Goal: Task Accomplishment & Management: Manage account settings

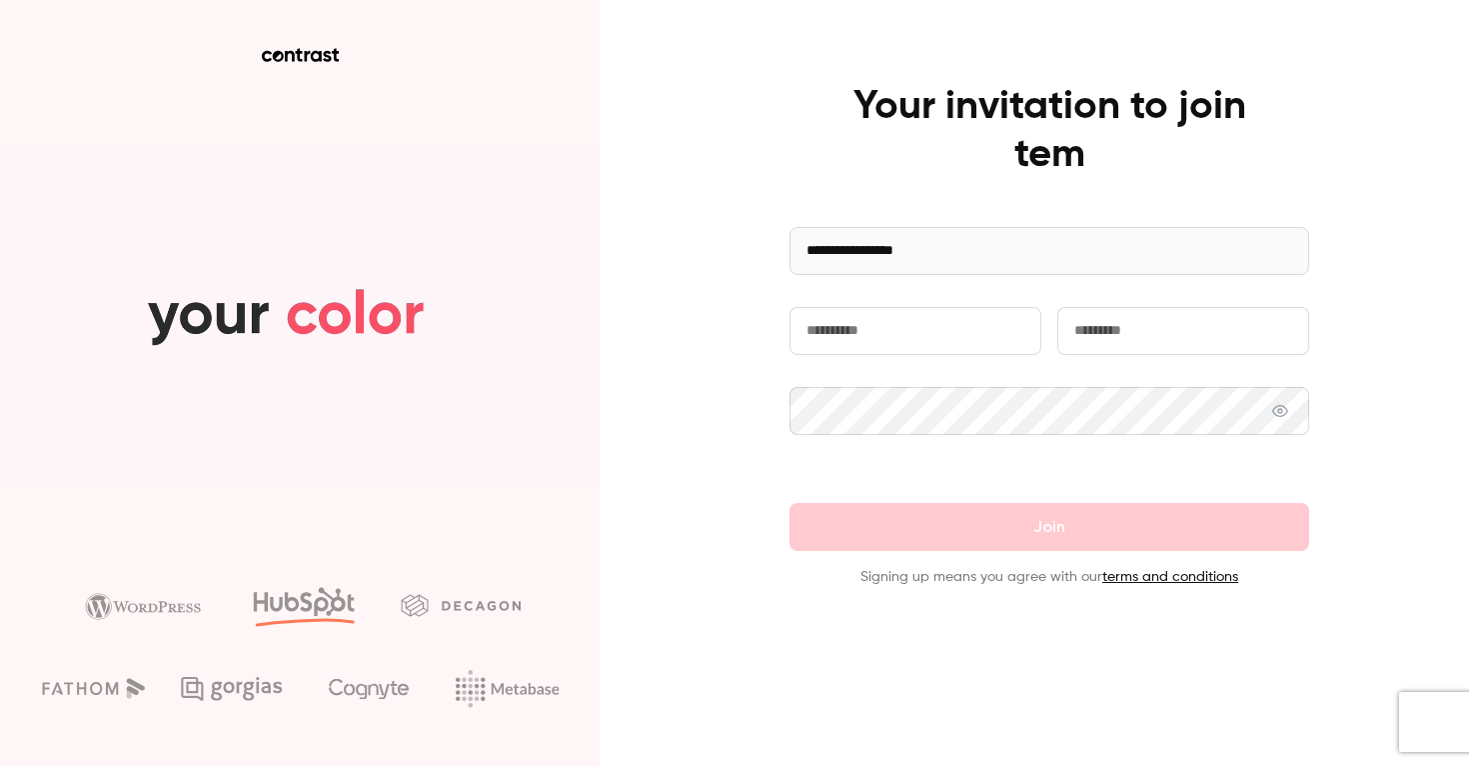
click at [877, 330] on input "text" at bounding box center [916, 331] width 252 height 48
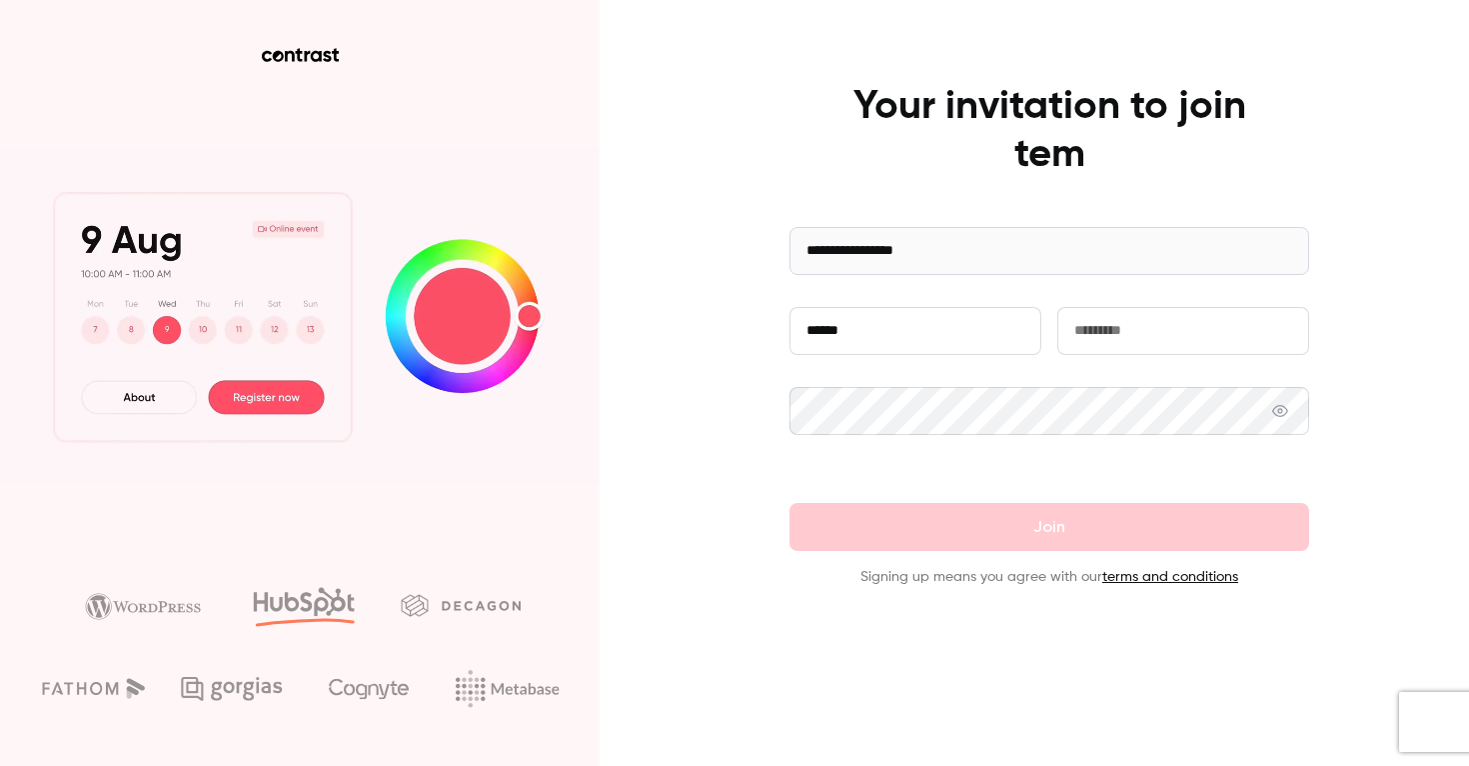
type input "******"
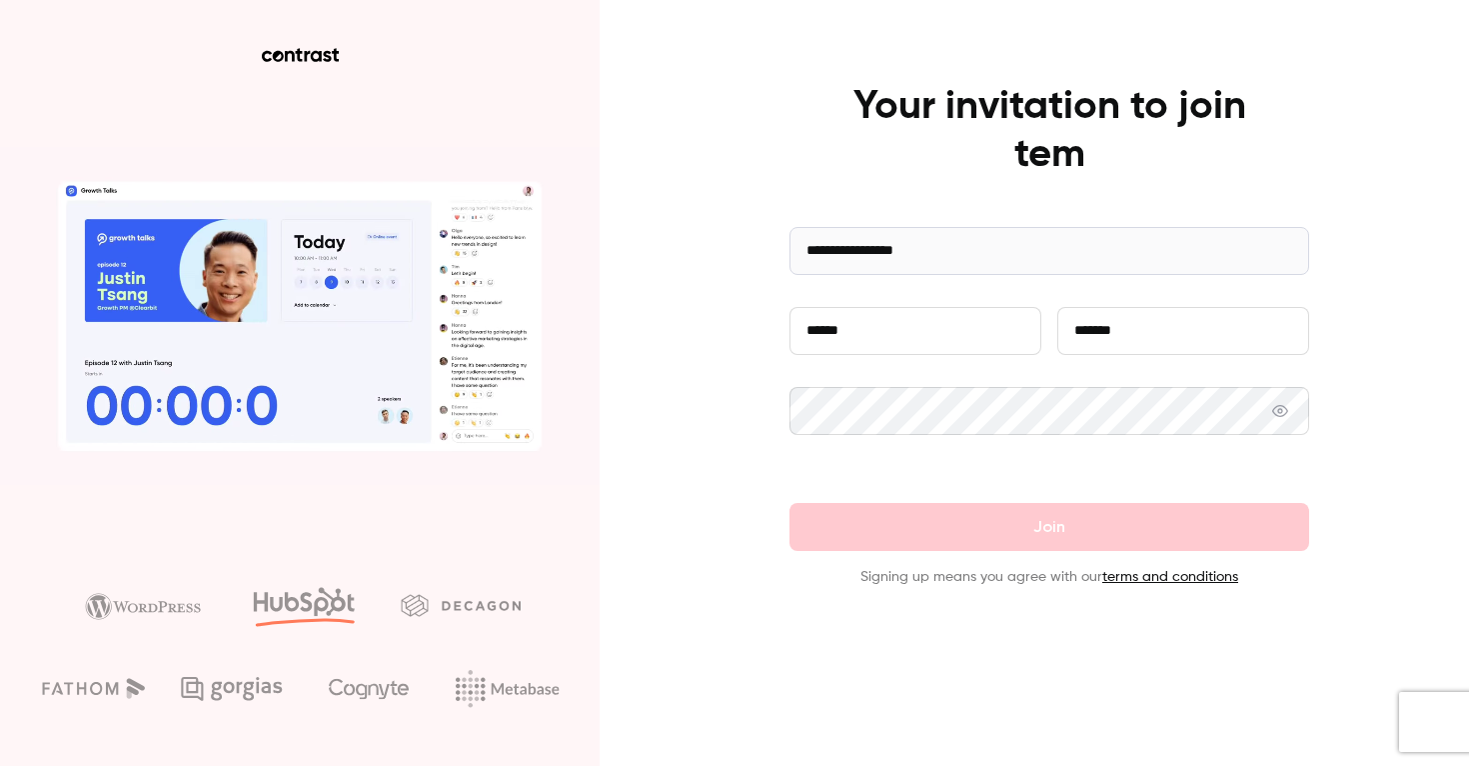
type input "*******"
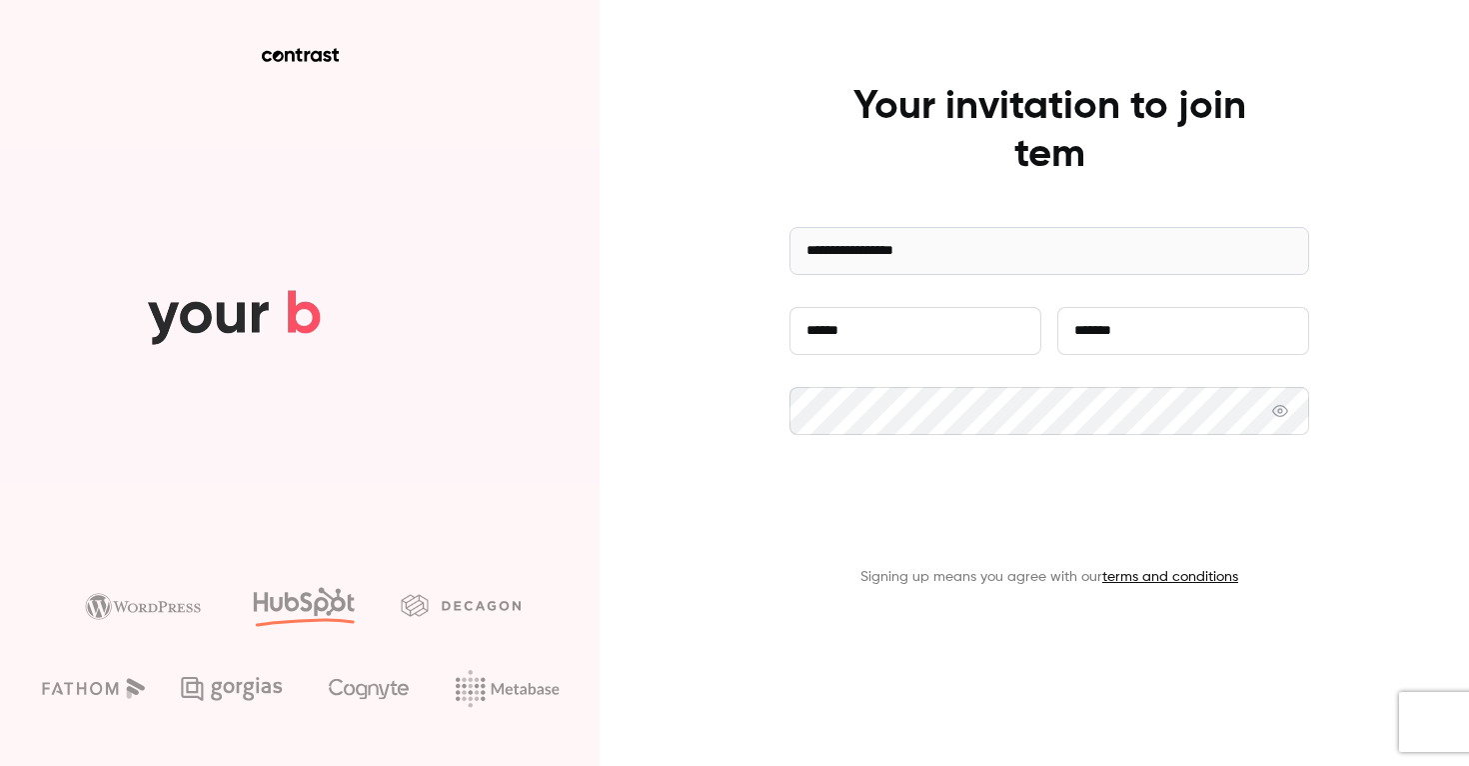
click at [938, 523] on button "Join" at bounding box center [1050, 527] width 520 height 48
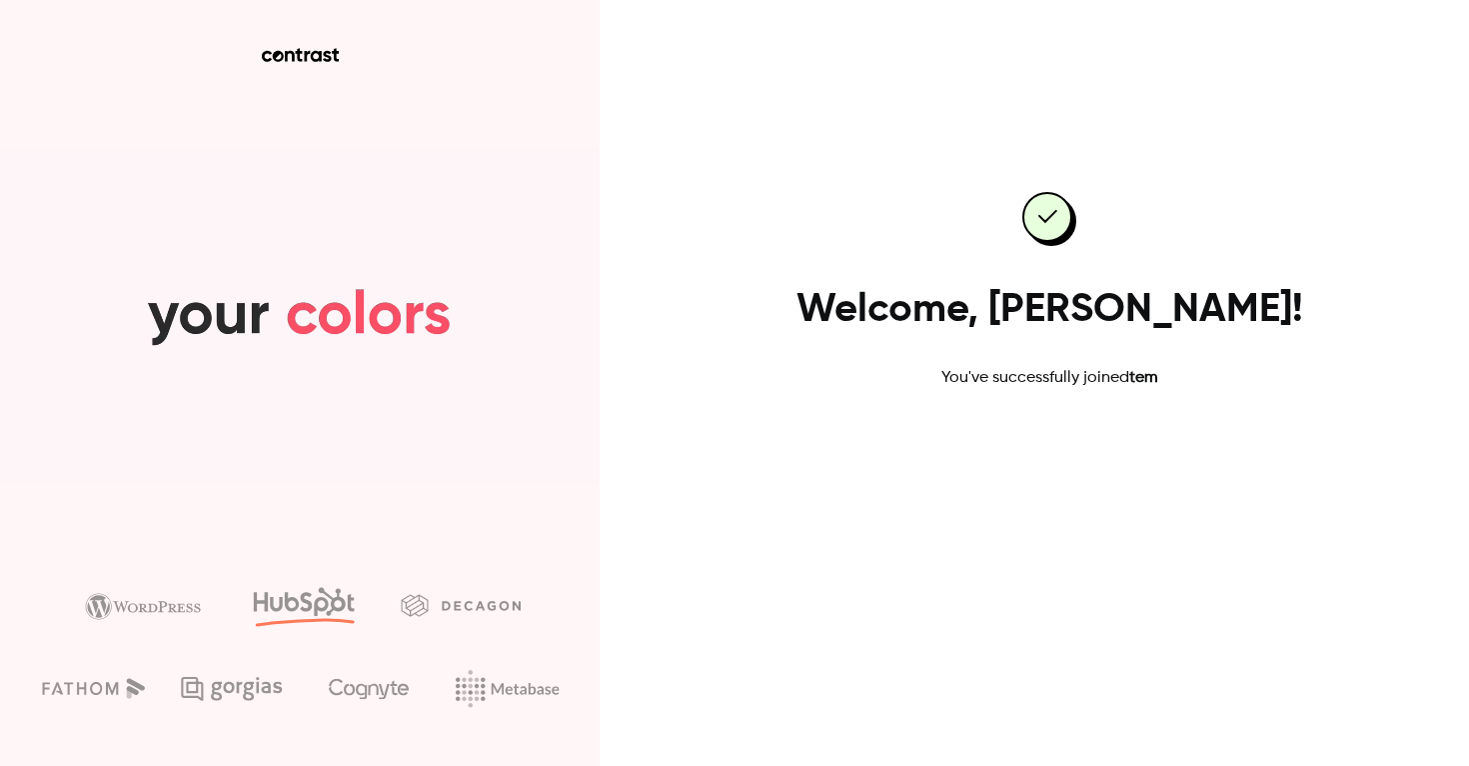
click at [1048, 449] on link "Go to dashboard" at bounding box center [1050, 454] width 170 height 48
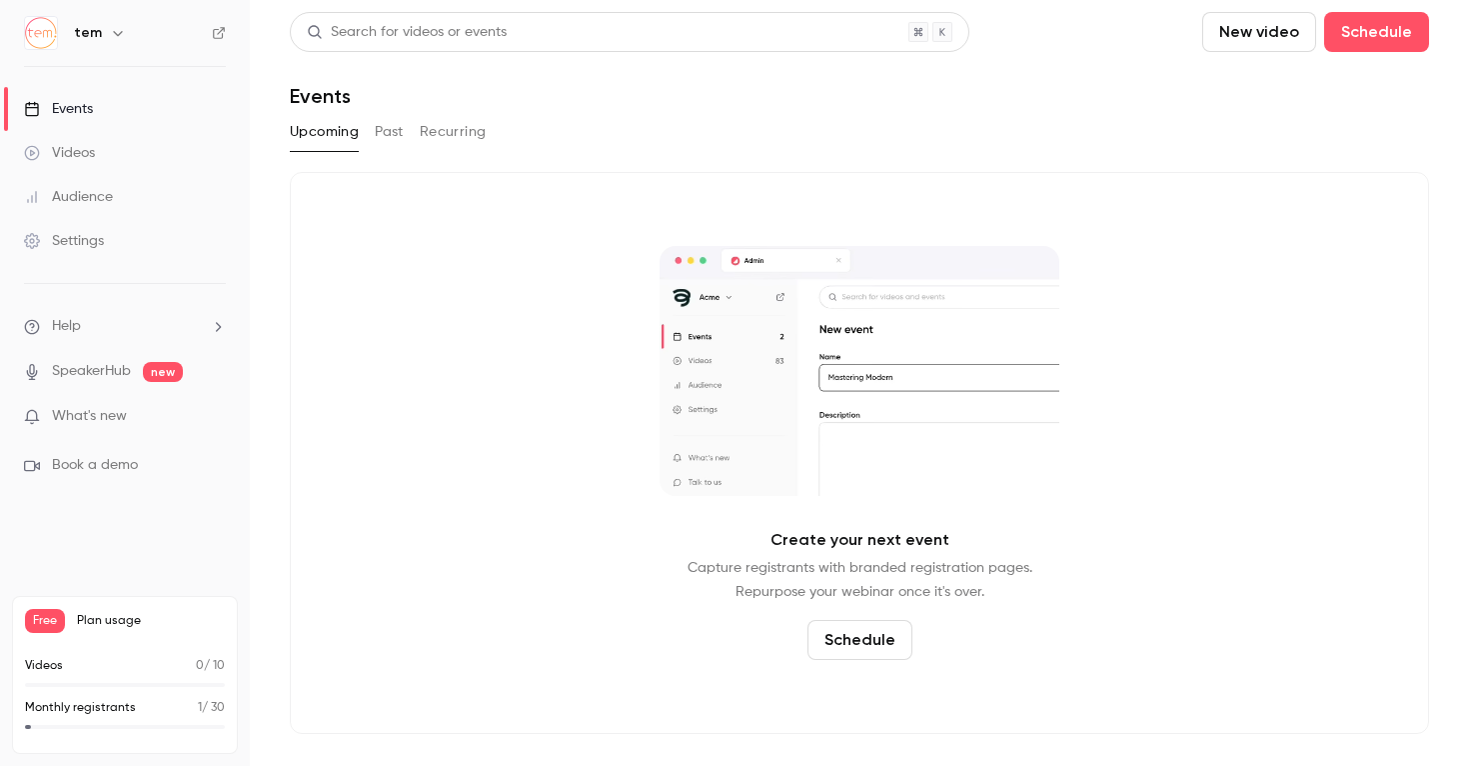
click at [166, 151] on link "Videos" at bounding box center [125, 153] width 250 height 44
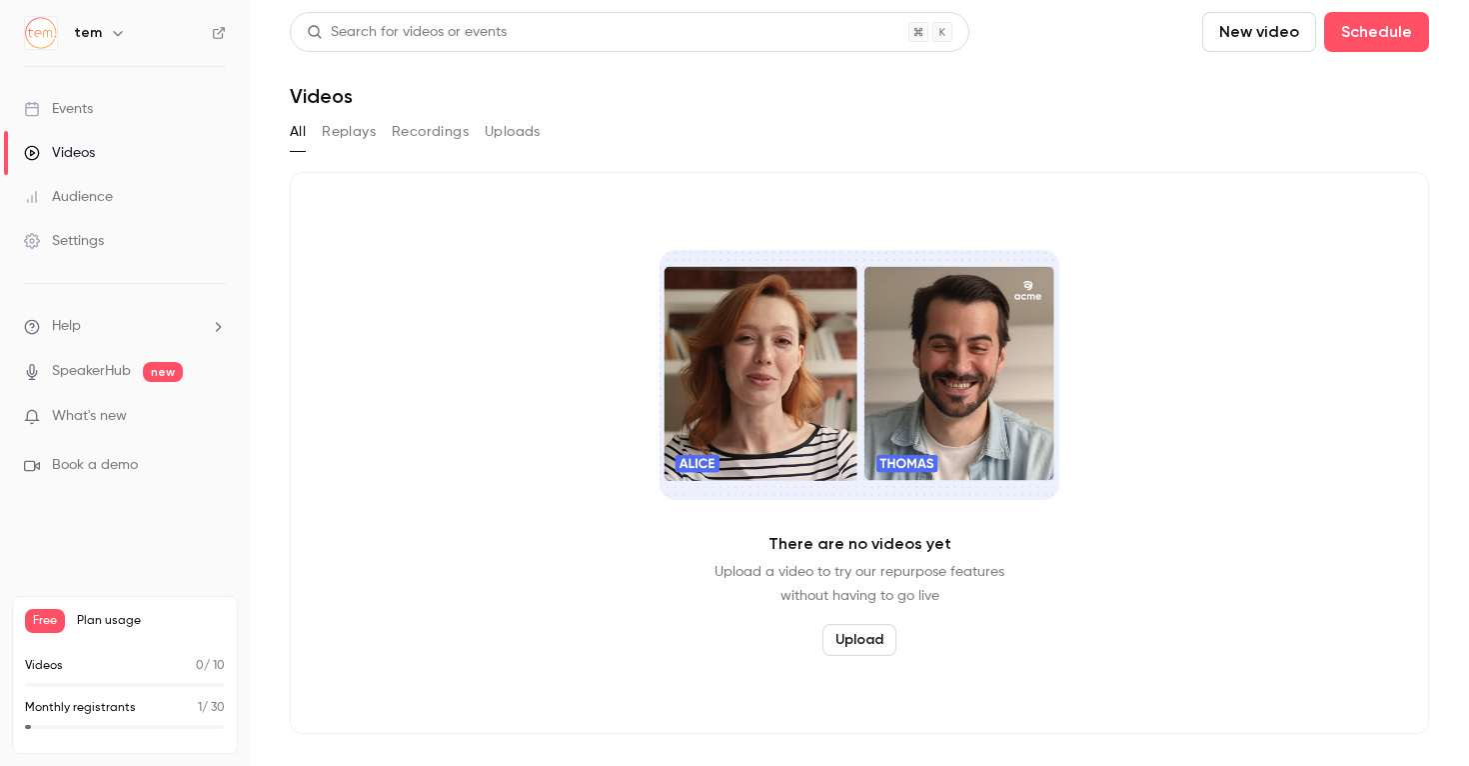
click at [155, 193] on link "Audience" at bounding box center [125, 197] width 250 height 44
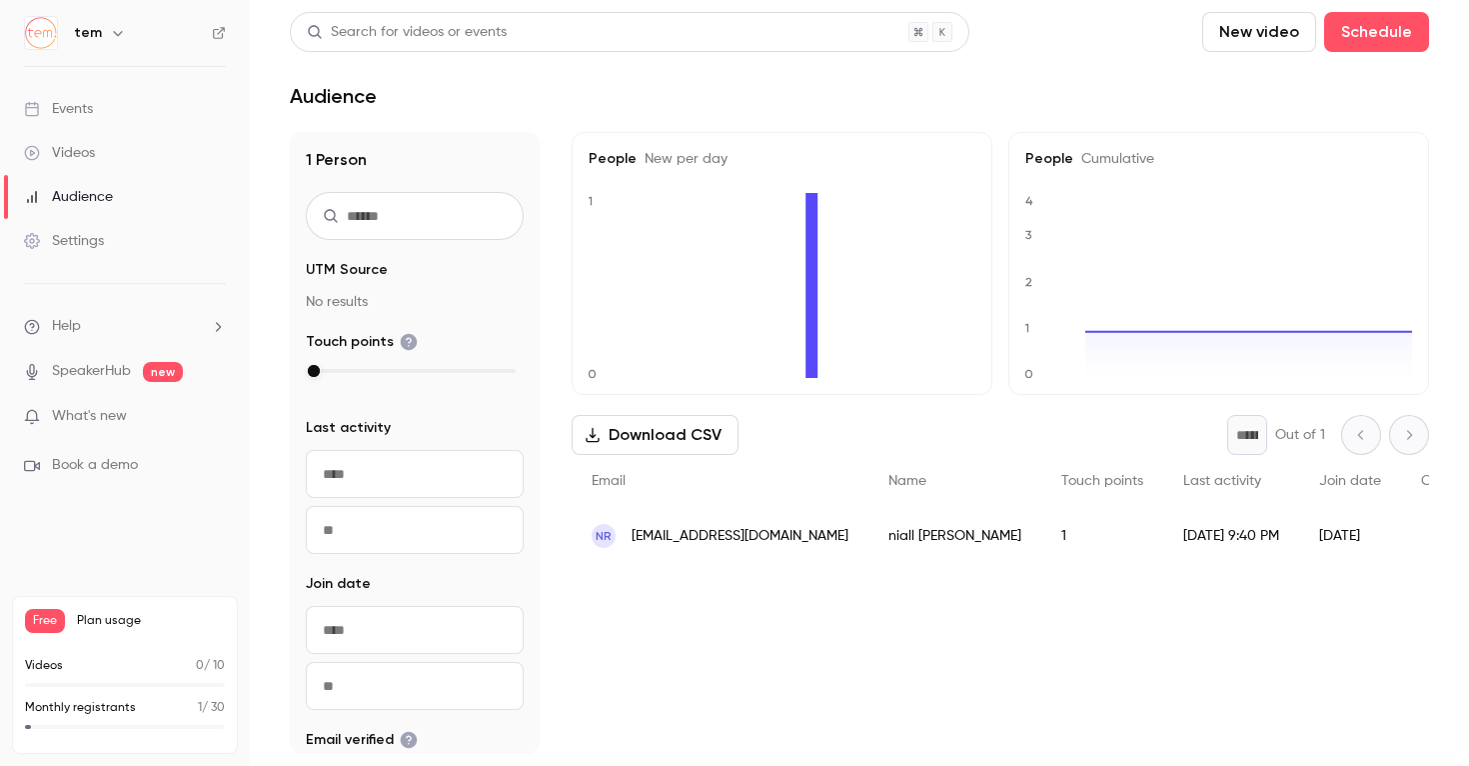
click at [142, 238] on link "Settings" at bounding box center [125, 241] width 250 height 44
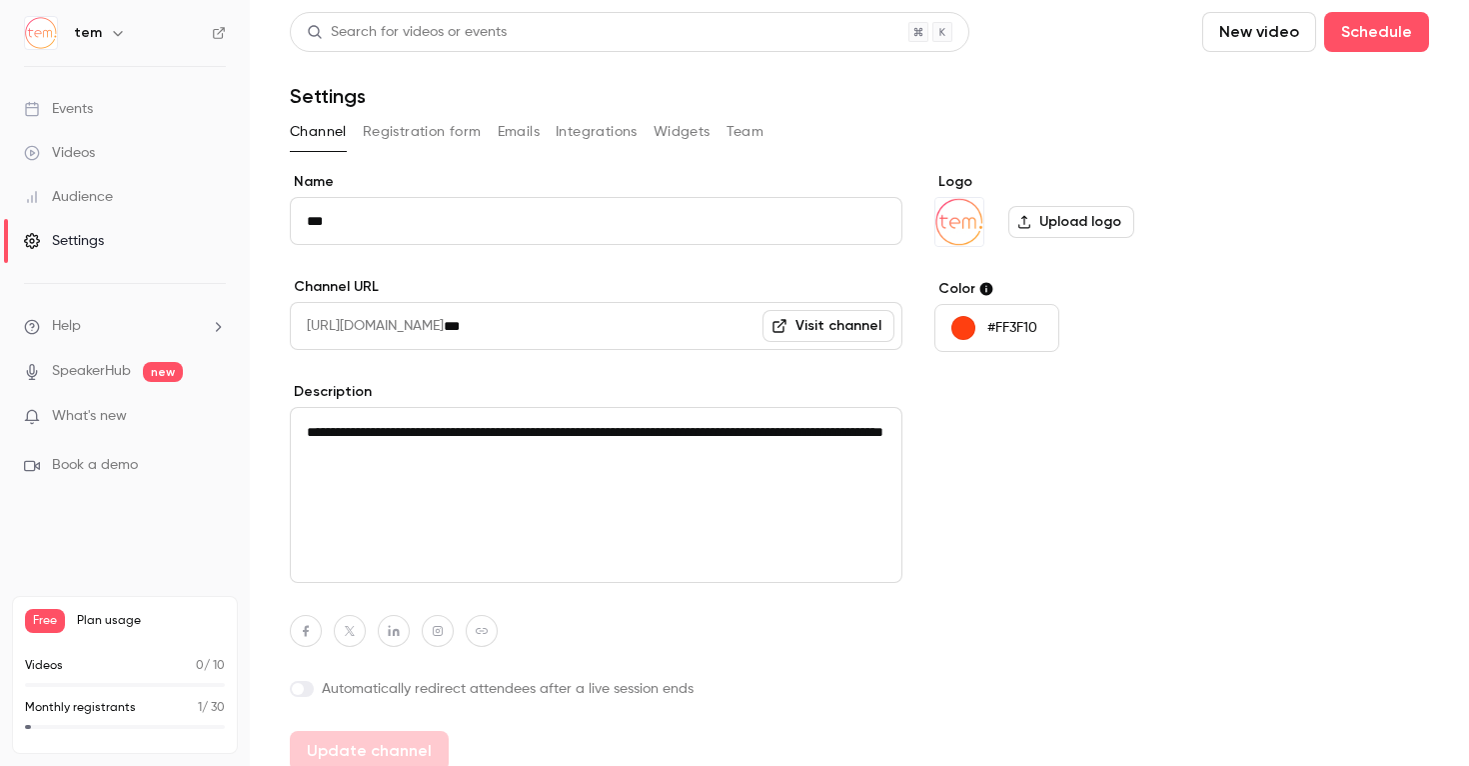
click at [134, 418] on p "What's new" at bounding box center [109, 416] width 170 height 21
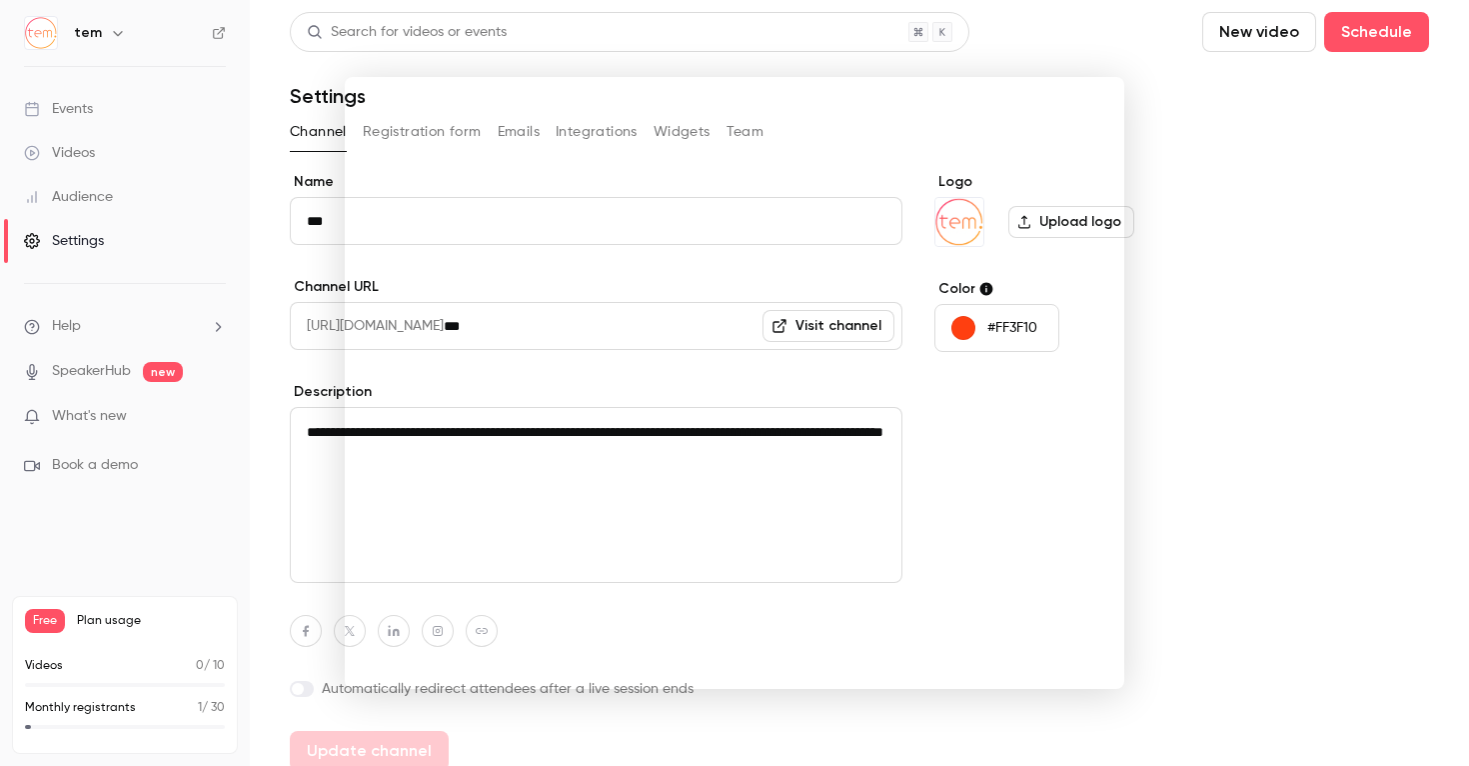
click at [1178, 214] on div at bounding box center [734, 383] width 1469 height 766
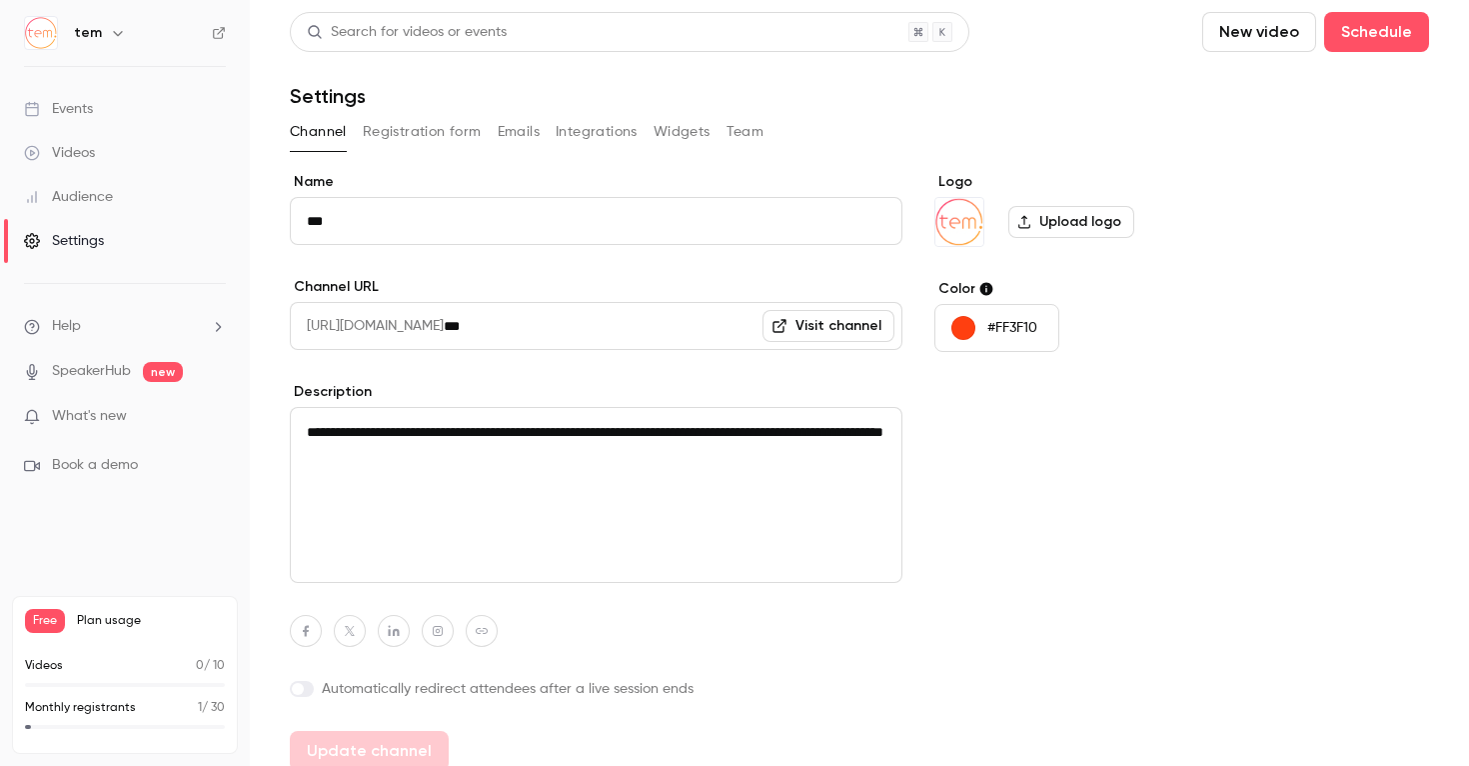
click at [148, 115] on link "Events" at bounding box center [125, 109] width 250 height 44
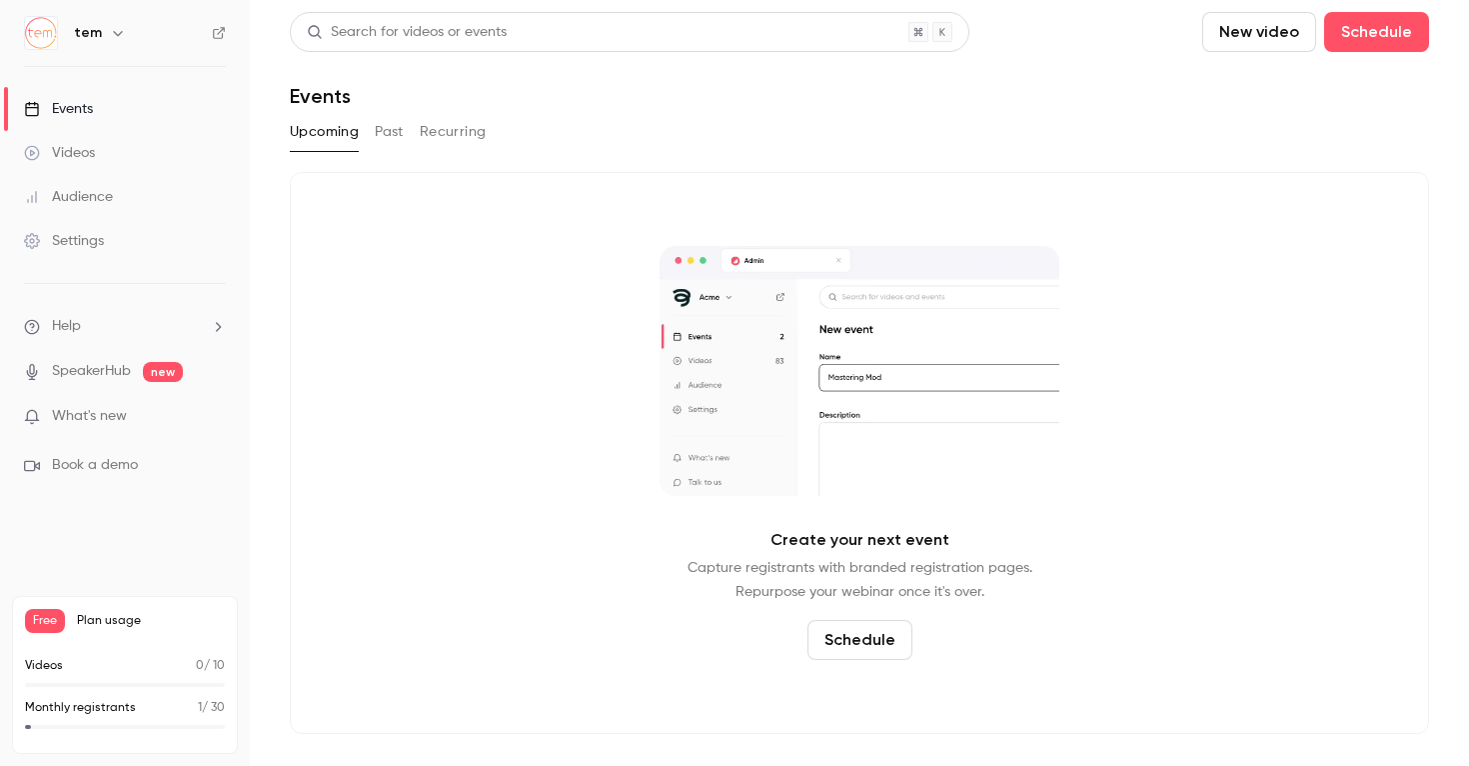
click at [397, 136] on button "Past" at bounding box center [389, 132] width 29 height 32
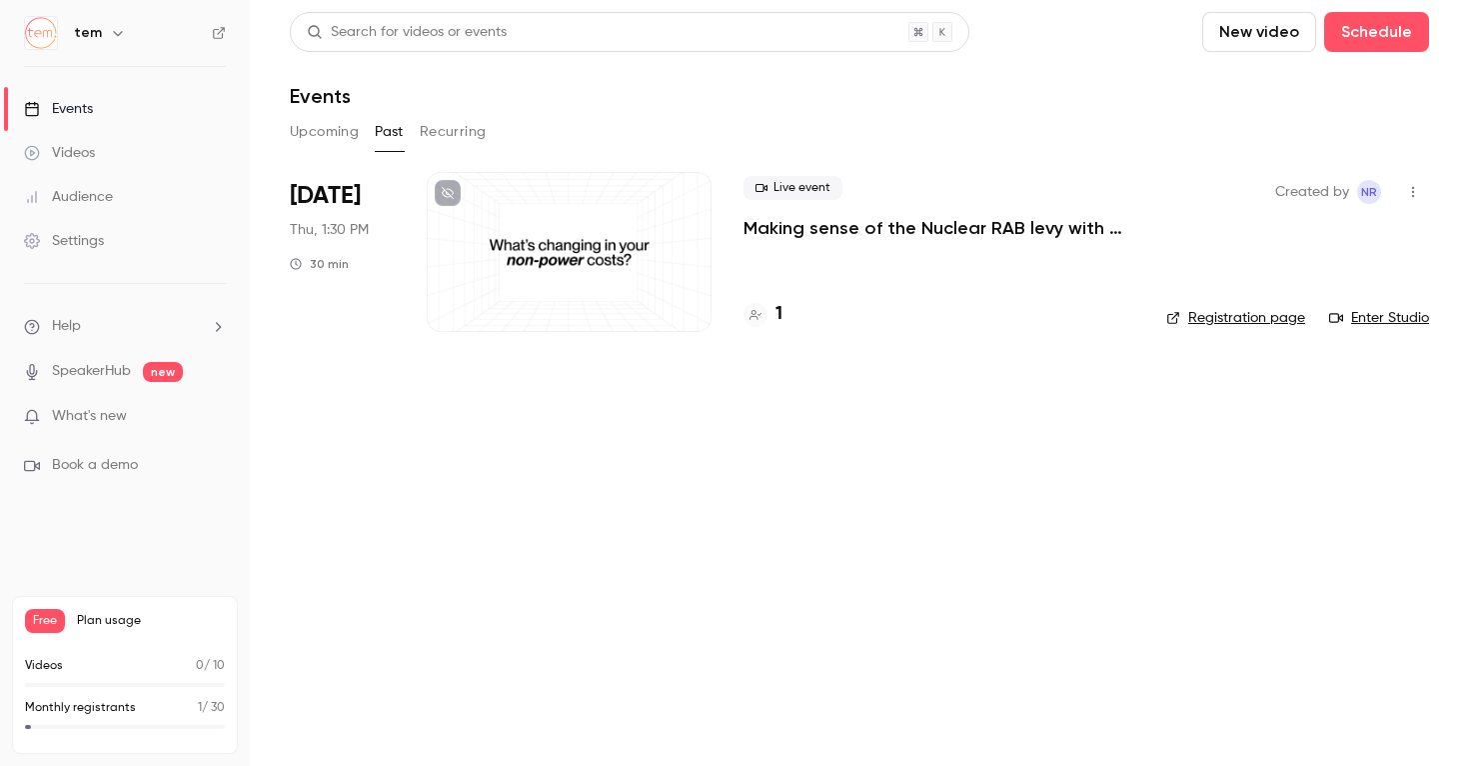
click at [517, 266] on div at bounding box center [569, 252] width 285 height 160
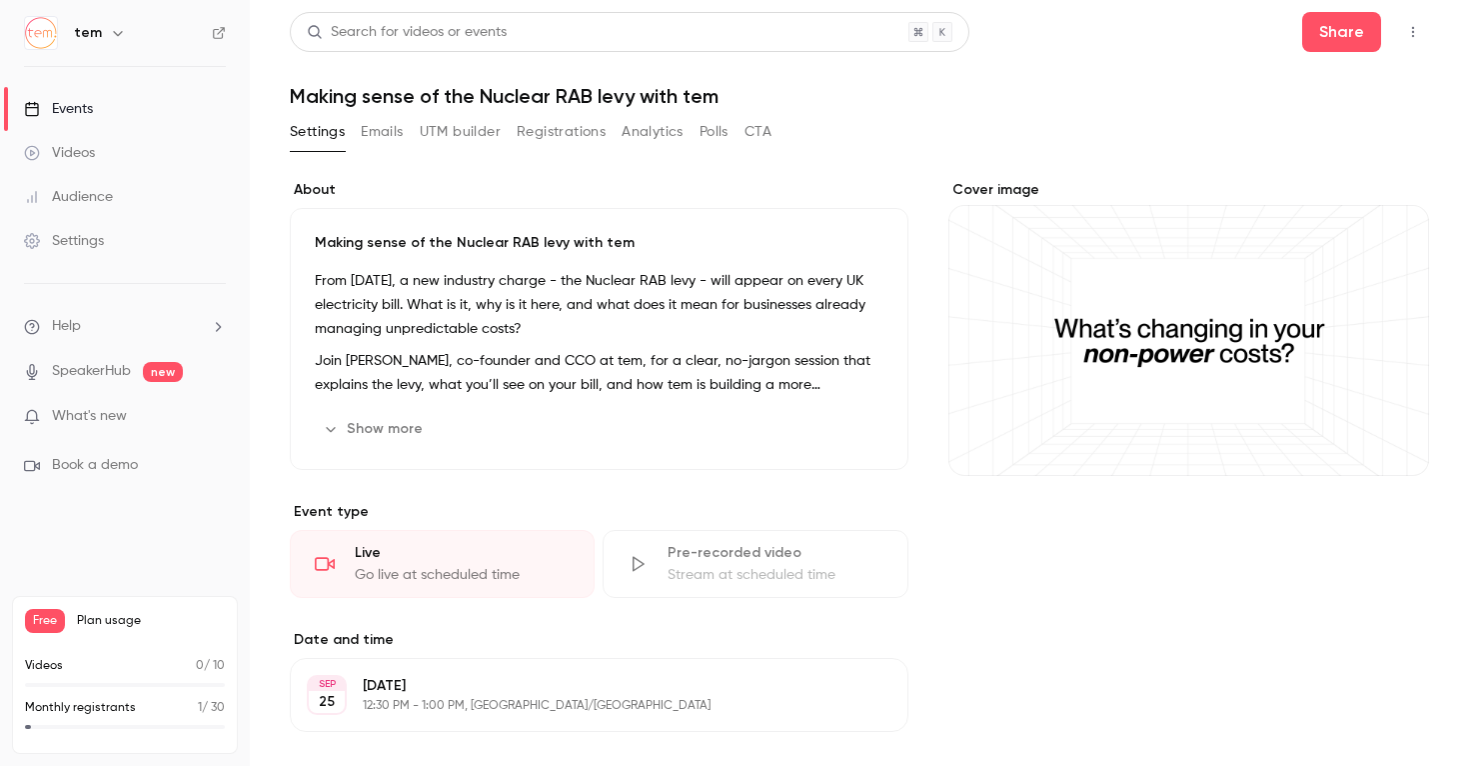
click at [380, 126] on button "Emails" at bounding box center [382, 132] width 42 height 32
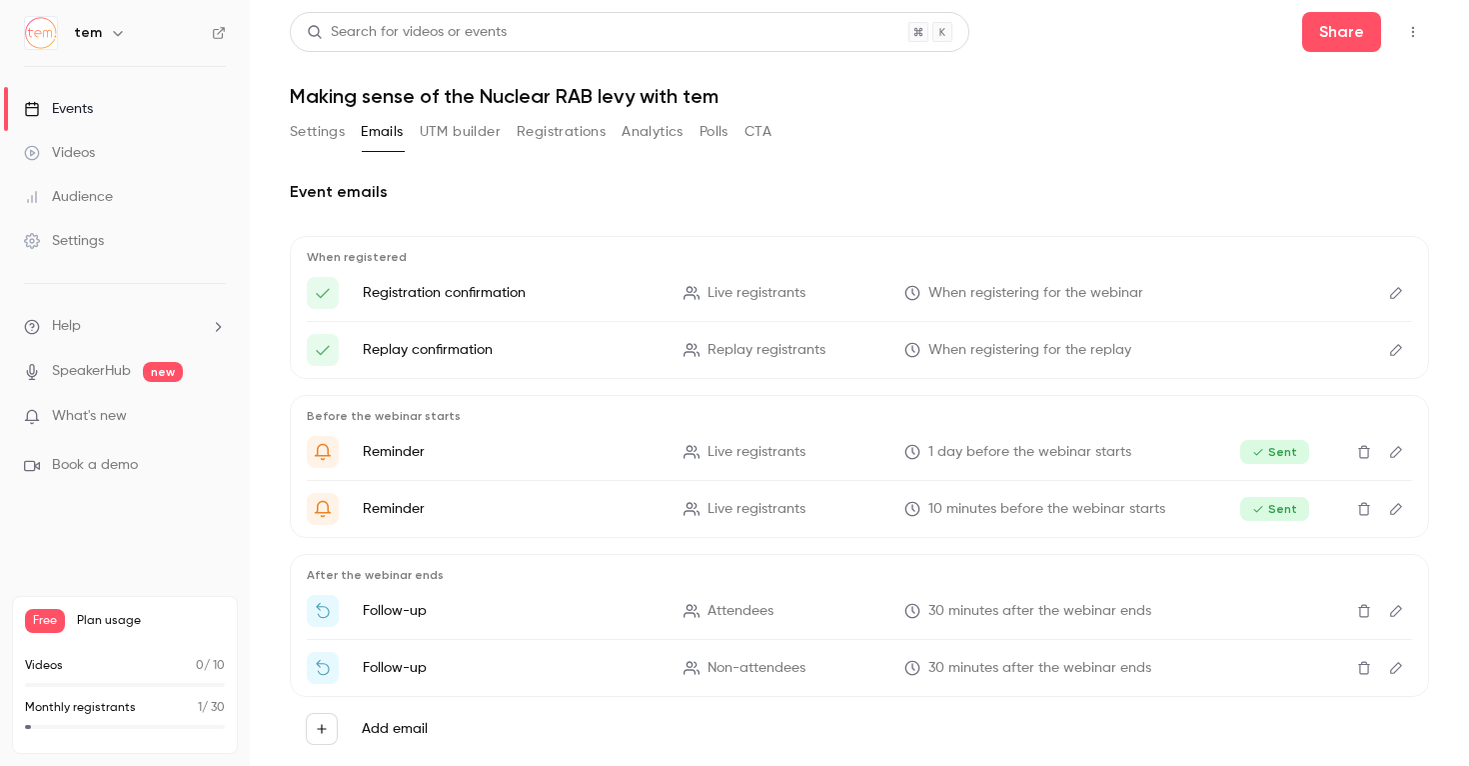
click at [327, 128] on button "Settings" at bounding box center [317, 132] width 55 height 32
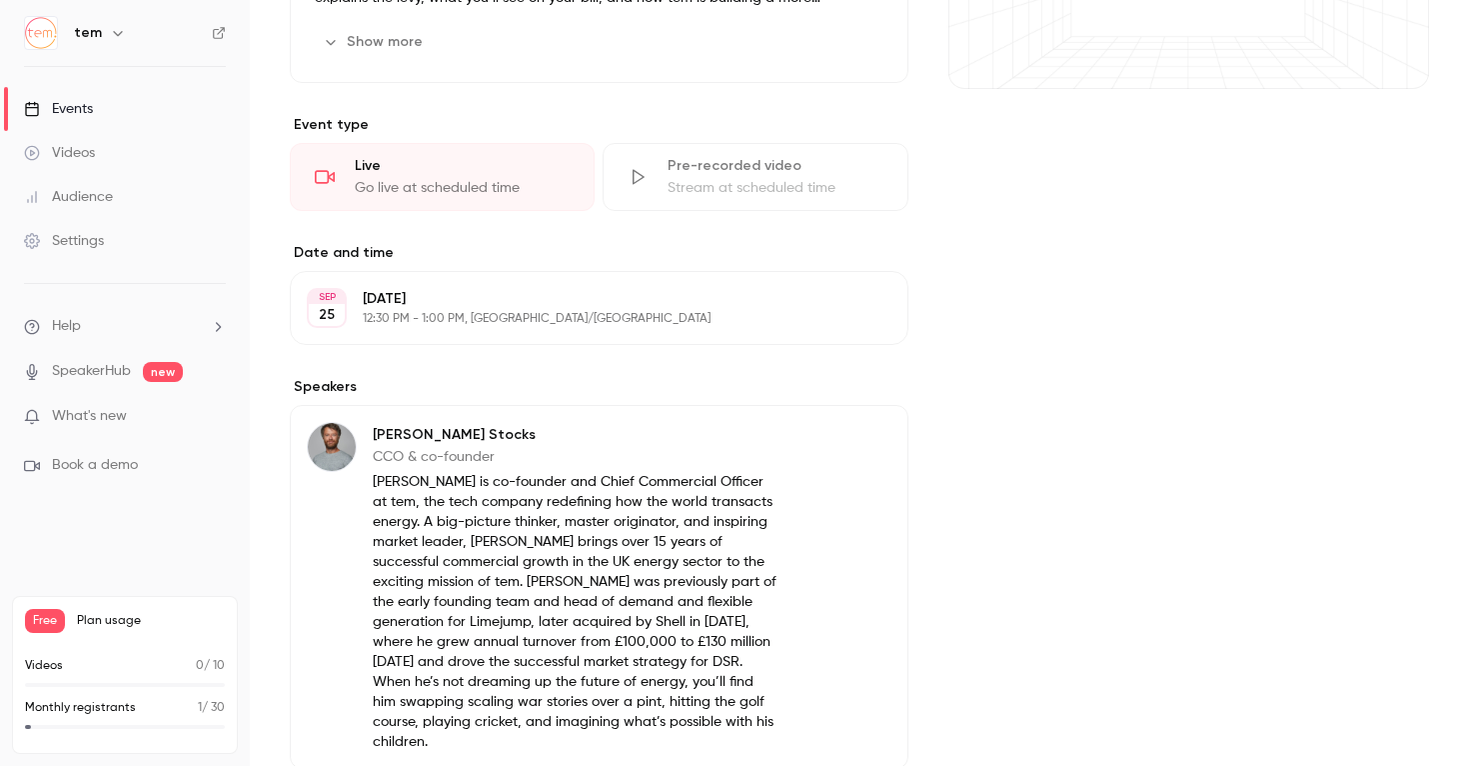
scroll to position [584, 0]
